Goal: Find specific page/section: Find specific page/section

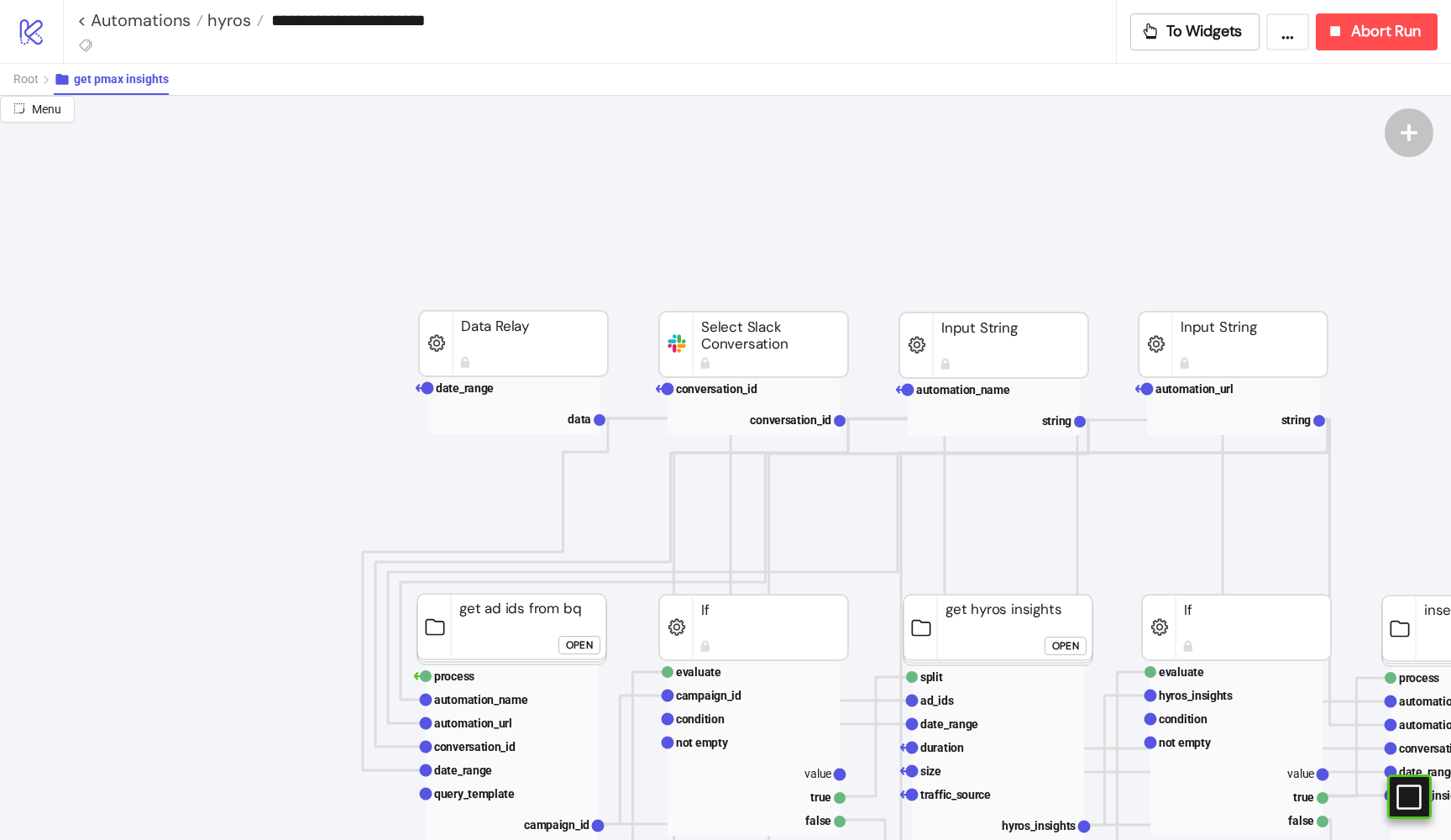
scroll to position [174, 175]
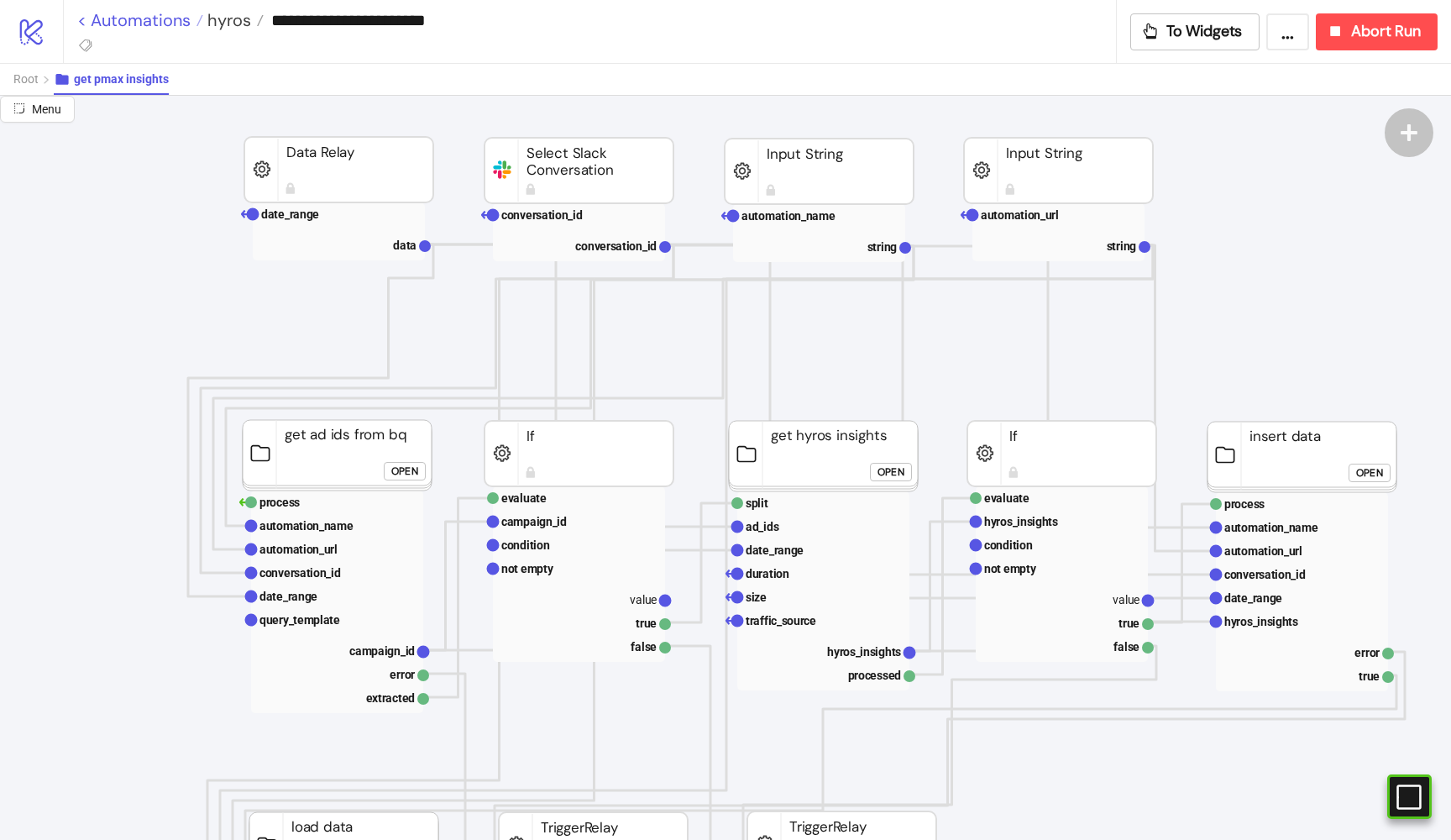
click at [144, 25] on link "< Automations" at bounding box center [140, 20] width 126 height 17
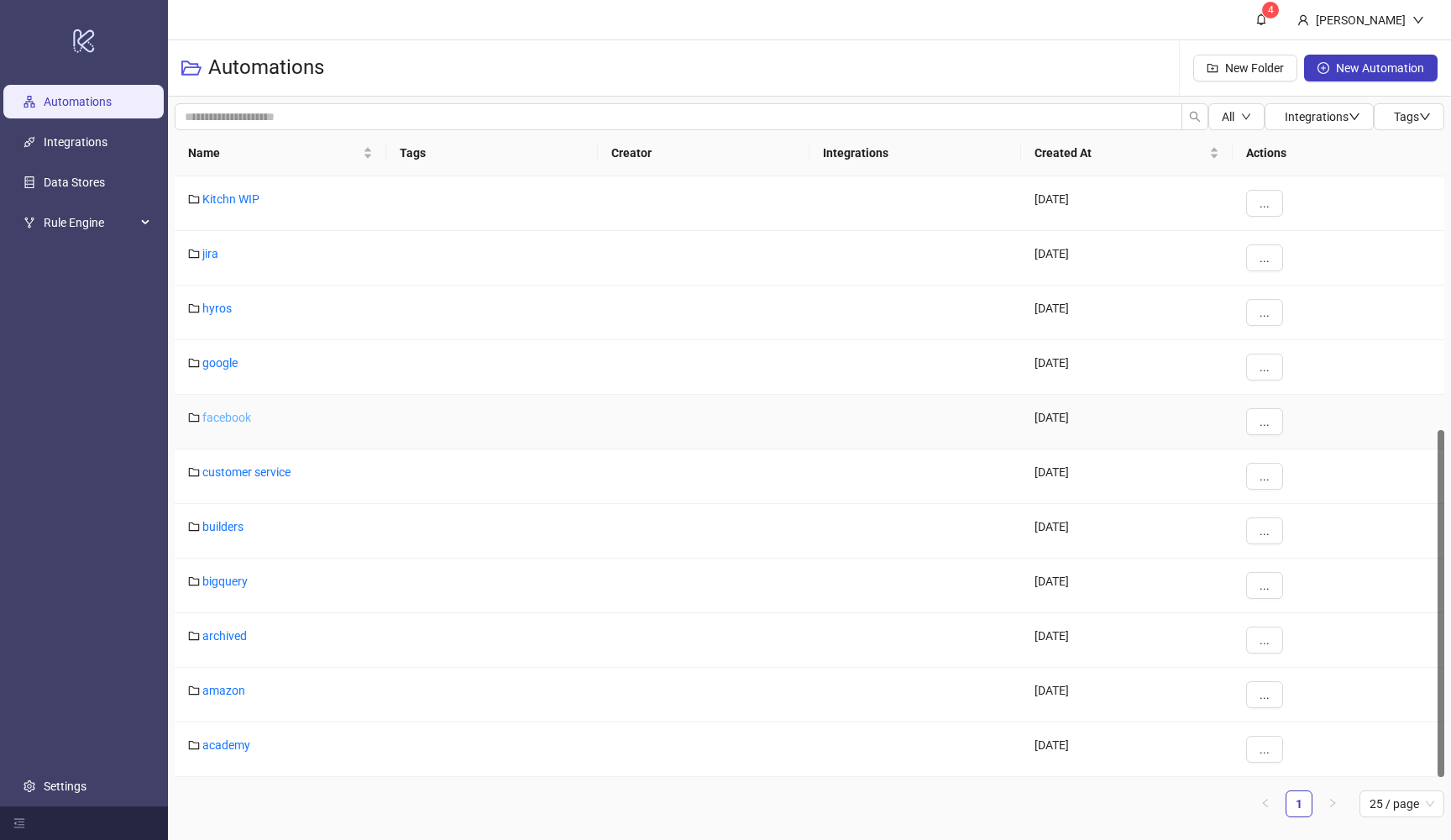
click at [231, 421] on link "facebook" at bounding box center [227, 417] width 49 height 13
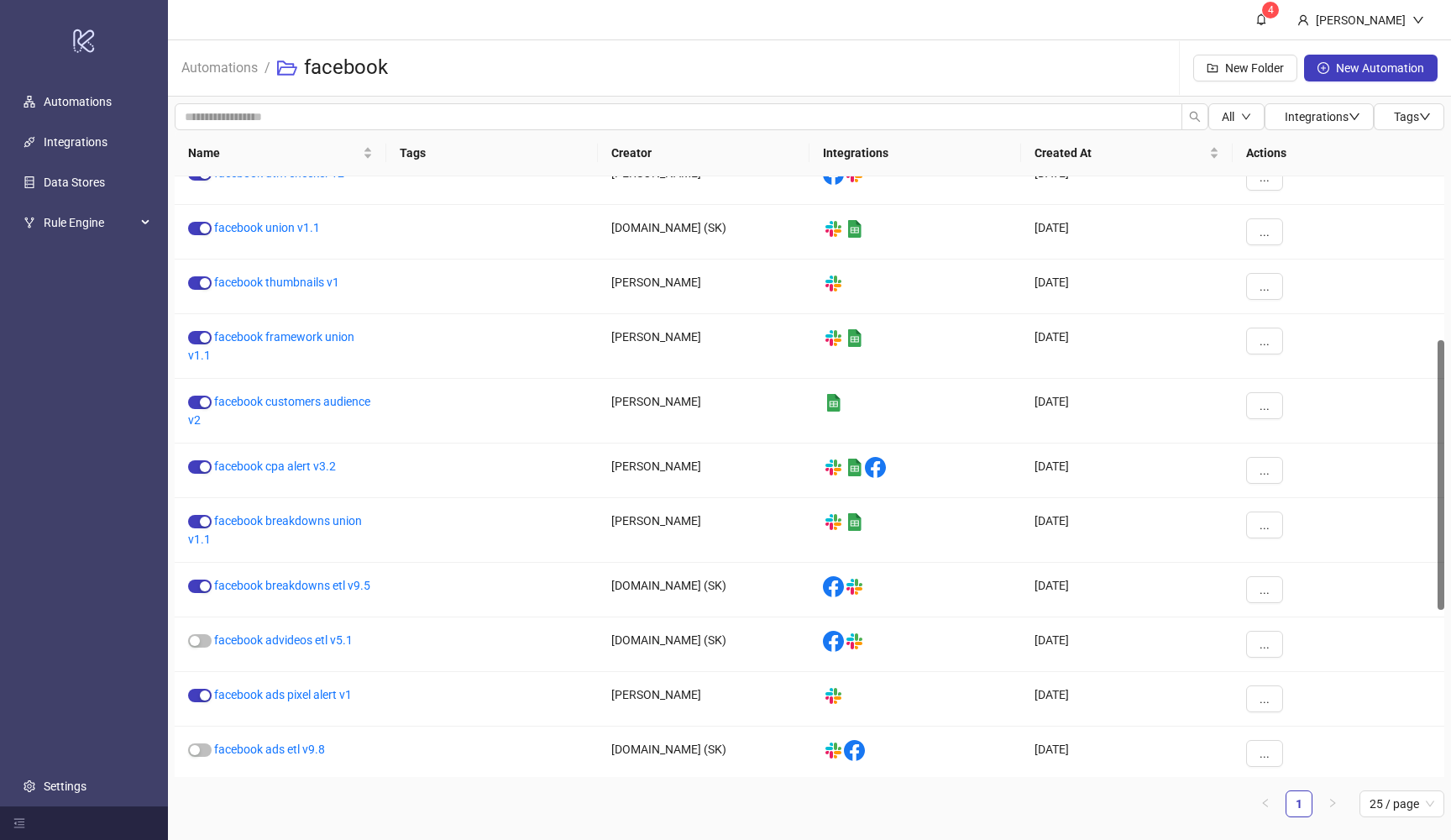
scroll to position [369, 0]
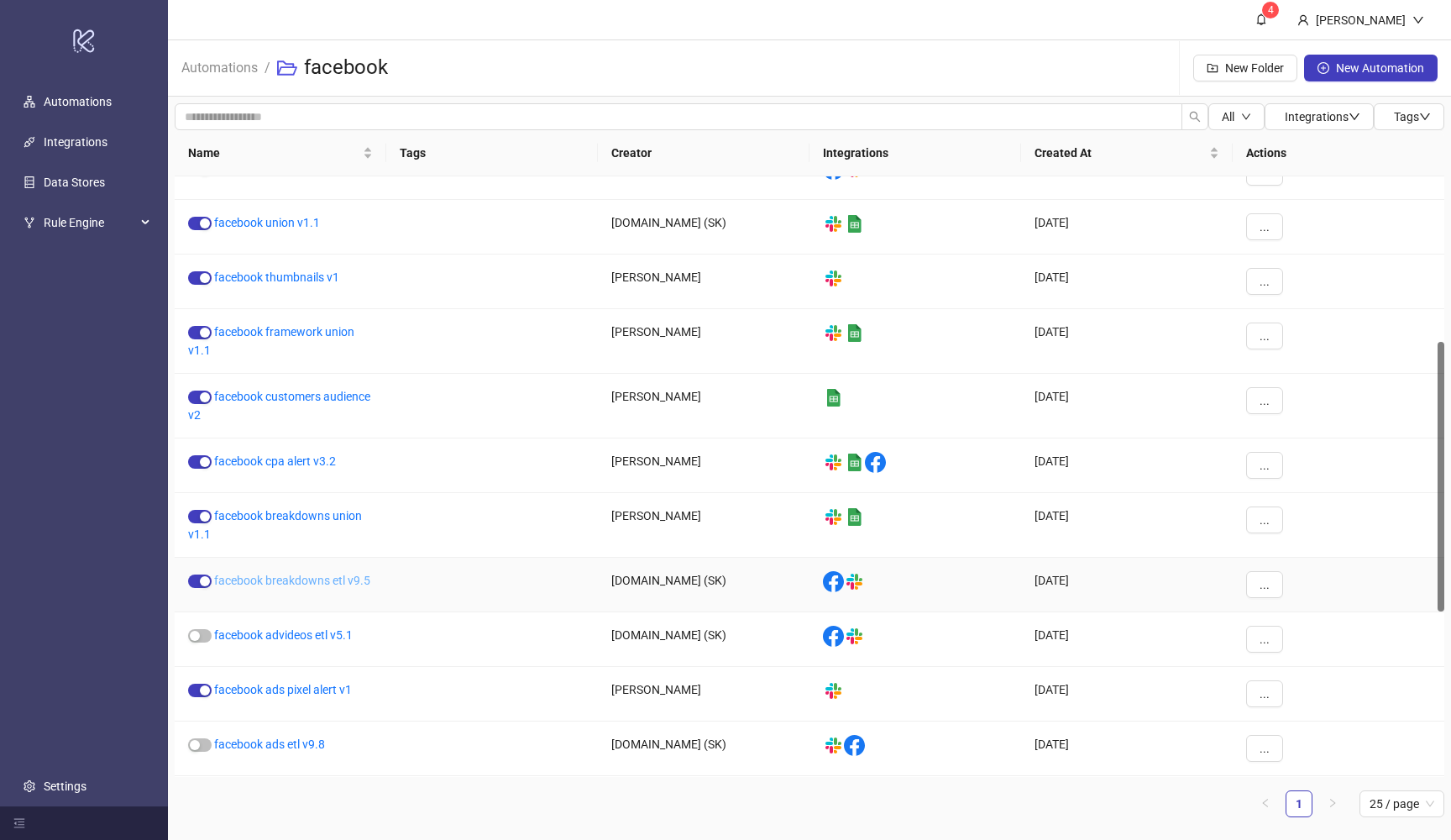
click at [316, 582] on link "facebook breakdowns etl v9.5" at bounding box center [292, 580] width 156 height 13
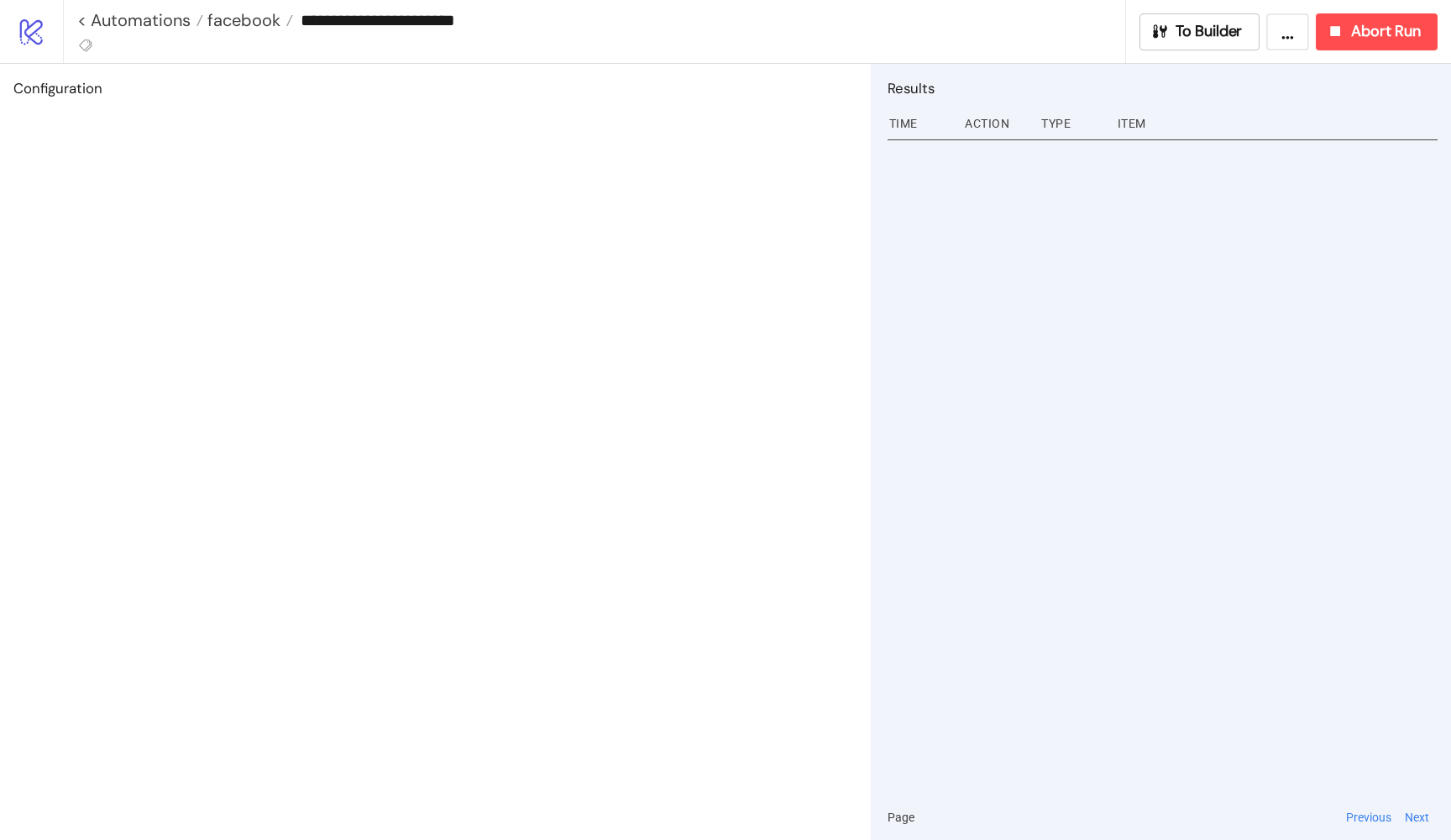
type input "**********"
click at [1176, 38] on span "To Builder" at bounding box center [1209, 31] width 67 height 19
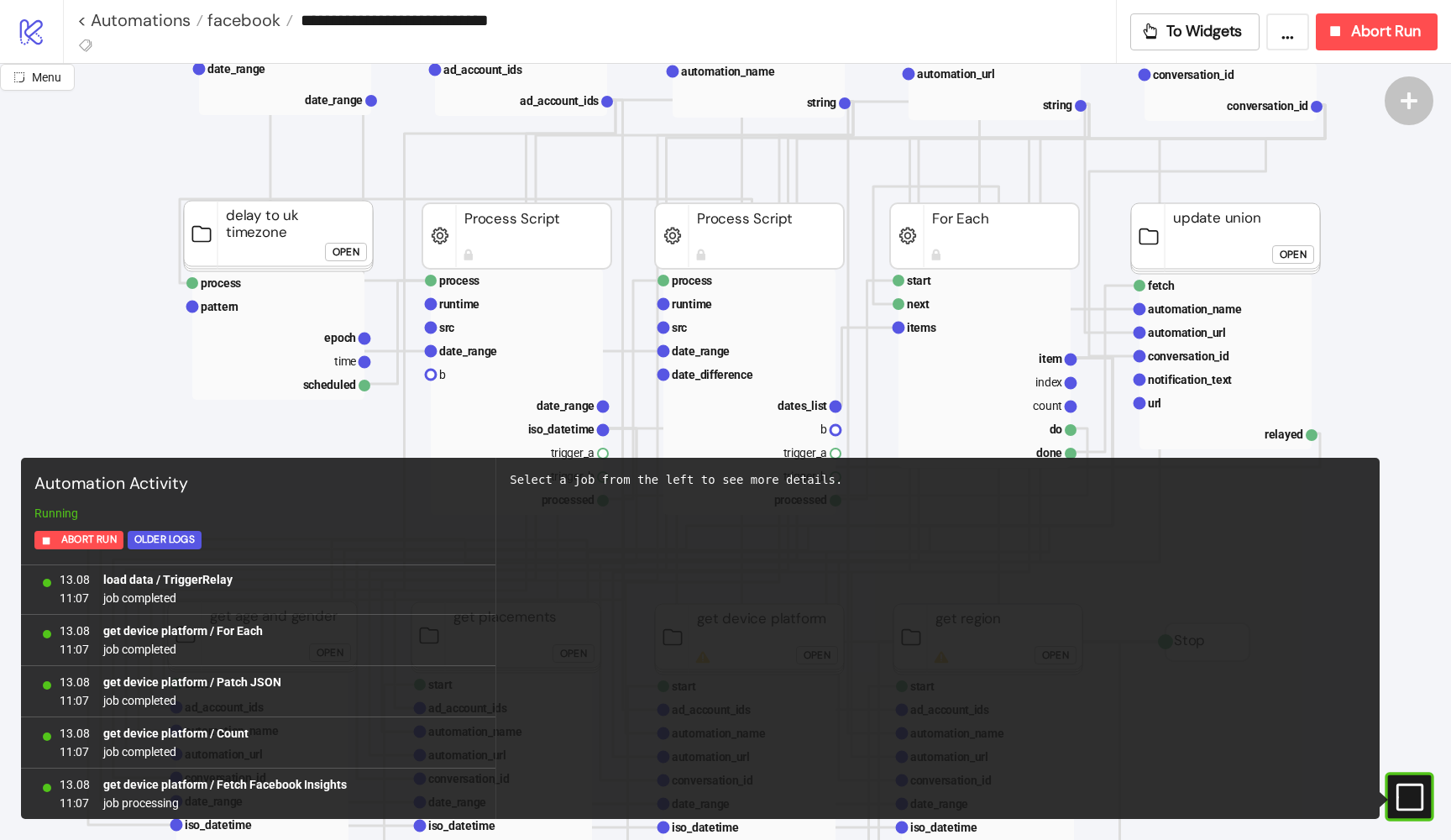
scroll to position [2564, 0]
